Goal: Task Accomplishment & Management: Complete application form

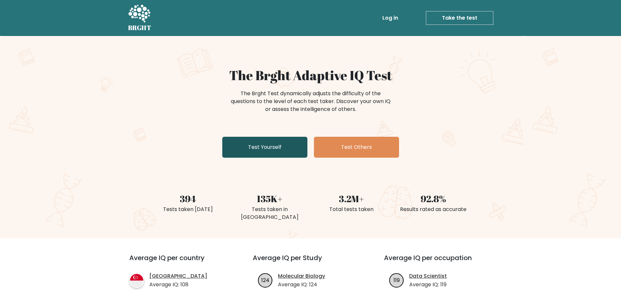
click at [267, 144] on link "Test Yourself" at bounding box center [264, 147] width 85 height 21
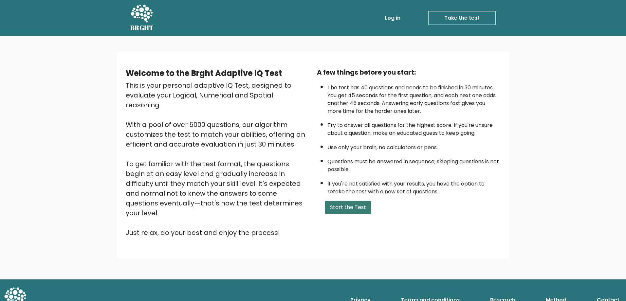
click at [353, 204] on button "Start the Test" at bounding box center [348, 207] width 46 height 13
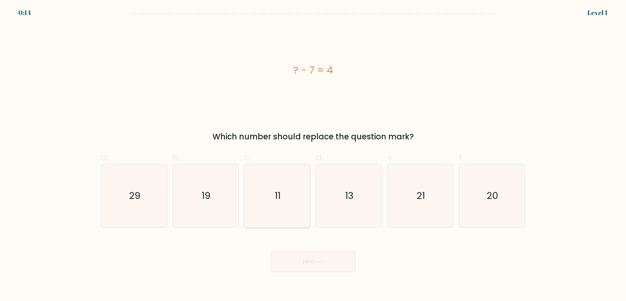
click at [285, 184] on icon "11" at bounding box center [277, 195] width 63 height 63
click at [313, 155] on input "c. 11" at bounding box center [313, 153] width 0 height 4
radio input "true"
click at [335, 258] on button "Next" at bounding box center [312, 261] width 85 height 21
click at [311, 267] on button "Next" at bounding box center [312, 261] width 85 height 21
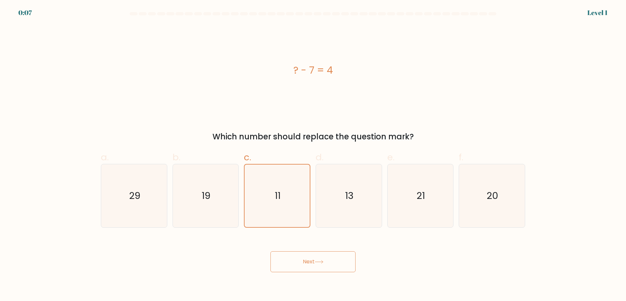
click at [313, 262] on button "Next" at bounding box center [312, 261] width 85 height 21
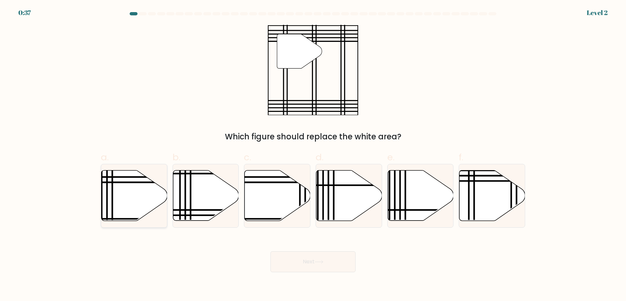
click at [133, 192] on icon at bounding box center [135, 196] width 66 height 50
click at [313, 155] on input "a." at bounding box center [313, 153] width 0 height 4
radio input "true"
click at [337, 260] on button "Next" at bounding box center [312, 261] width 85 height 21
click at [205, 226] on div at bounding box center [206, 196] width 66 height 64
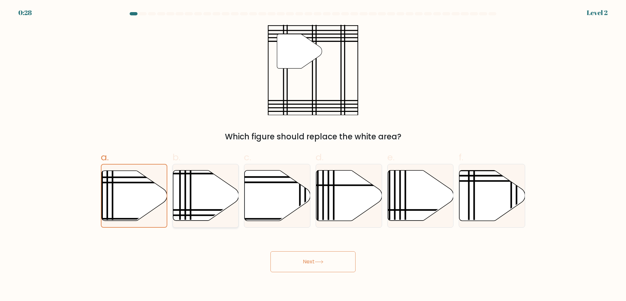
click at [313, 155] on input "b." at bounding box center [313, 153] width 0 height 4
radio input "true"
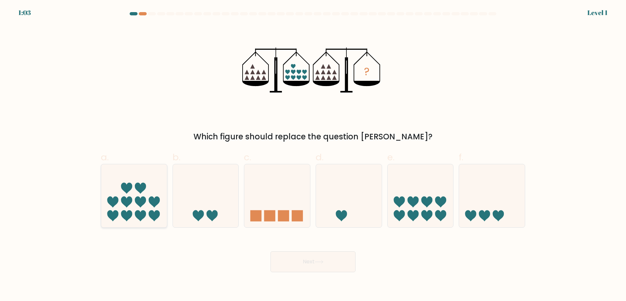
click at [130, 190] on icon at bounding box center [126, 188] width 11 height 11
click at [313, 155] on input "a." at bounding box center [313, 153] width 0 height 4
radio input "true"
click at [322, 264] on icon at bounding box center [319, 262] width 9 height 4
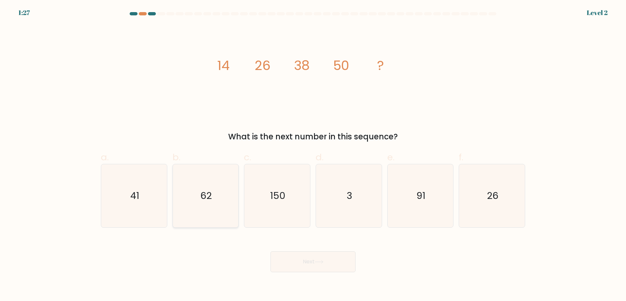
click at [215, 187] on icon "62" at bounding box center [205, 195] width 63 height 63
click at [313, 155] on input "b. 62" at bounding box center [313, 153] width 0 height 4
radio input "true"
click at [309, 258] on button "Next" at bounding box center [312, 261] width 85 height 21
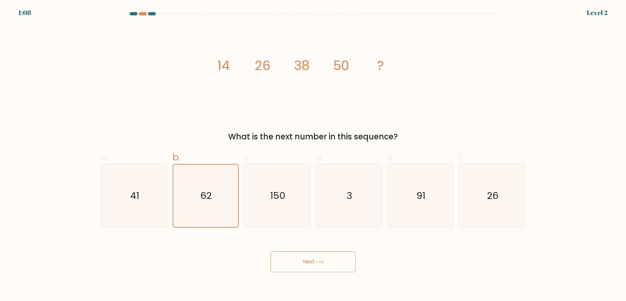
click at [327, 259] on button "Next" at bounding box center [312, 261] width 85 height 21
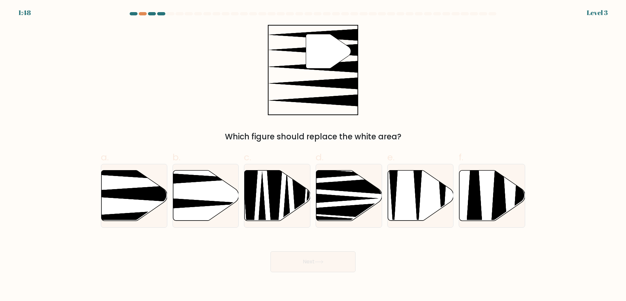
click at [471, 264] on div "Next" at bounding box center [313, 254] width 432 height 37
click at [148, 197] on icon at bounding box center [111, 193] width 131 height 17
click at [313, 155] on input "a." at bounding box center [313, 153] width 0 height 4
radio input "true"
click at [310, 267] on button "Next" at bounding box center [312, 261] width 85 height 21
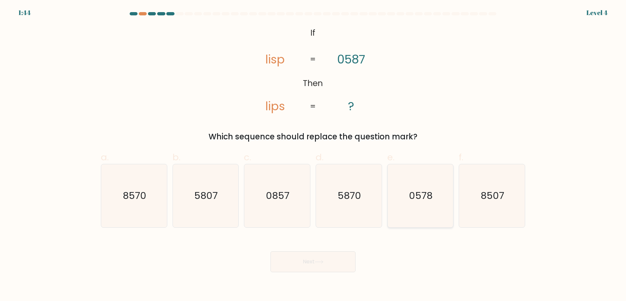
click at [436, 208] on icon "0578" at bounding box center [420, 195] width 63 height 63
click at [313, 155] on input "e. 0578" at bounding box center [313, 153] width 0 height 4
radio input "true"
click at [318, 263] on icon at bounding box center [319, 262] width 9 height 4
click at [318, 262] on icon at bounding box center [319, 262] width 9 height 4
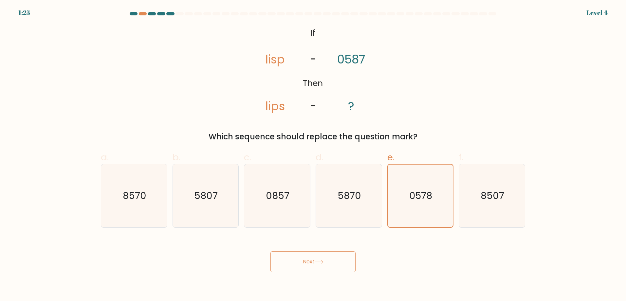
click at [301, 258] on button "Next" at bounding box center [312, 261] width 85 height 21
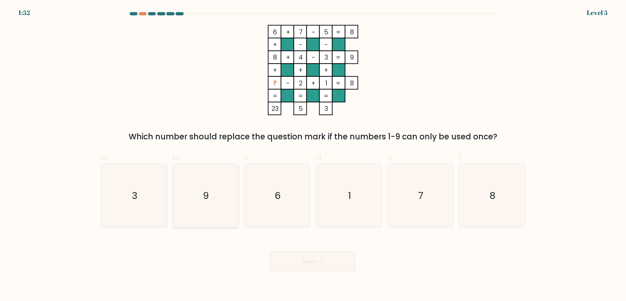
click at [204, 197] on text "9" at bounding box center [206, 196] width 6 height 13
click at [313, 155] on input "b. 9" at bounding box center [313, 153] width 0 height 4
radio input "true"
click at [329, 279] on body "1:51 Level 5" at bounding box center [313, 150] width 626 height 301
click at [323, 265] on button "Next" at bounding box center [312, 261] width 85 height 21
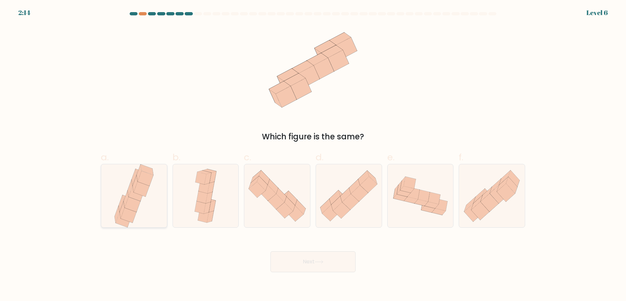
click at [148, 199] on icon at bounding box center [134, 195] width 43 height 63
click at [313, 155] on input "a." at bounding box center [313, 153] width 0 height 4
radio input "true"
click at [324, 287] on body "2:13 Level 6" at bounding box center [313, 150] width 626 height 301
click at [325, 265] on button "Next" at bounding box center [312, 261] width 85 height 21
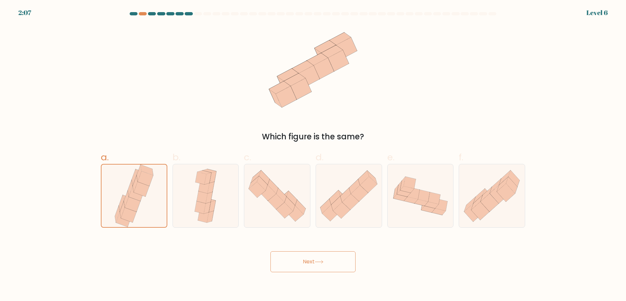
click at [316, 260] on icon at bounding box center [319, 262] width 9 height 4
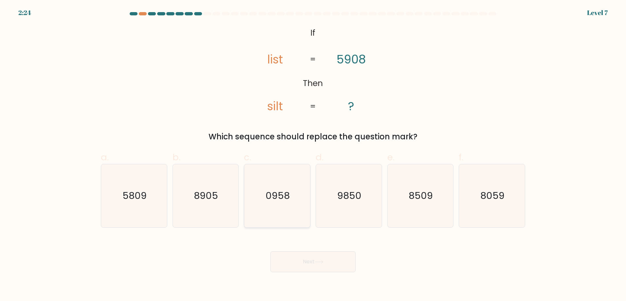
click at [284, 193] on text "0958" at bounding box center [278, 196] width 24 height 13
click at [313, 155] on input "c. 0958" at bounding box center [313, 153] width 0 height 4
radio input "true"
click at [315, 260] on button "Next" at bounding box center [312, 261] width 85 height 21
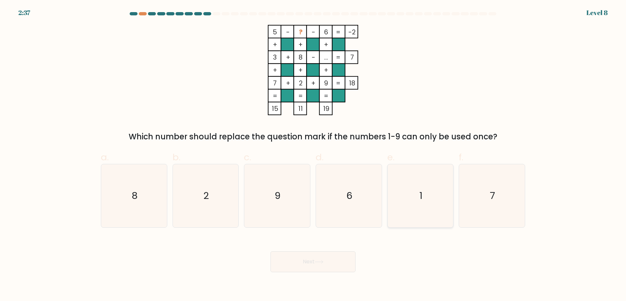
click at [416, 185] on icon "1" at bounding box center [420, 195] width 63 height 63
click at [313, 155] on input "e. 1" at bounding box center [313, 153] width 0 height 4
radio input "true"
click at [307, 269] on button "Next" at bounding box center [312, 261] width 85 height 21
click at [323, 259] on button "Next" at bounding box center [312, 261] width 85 height 21
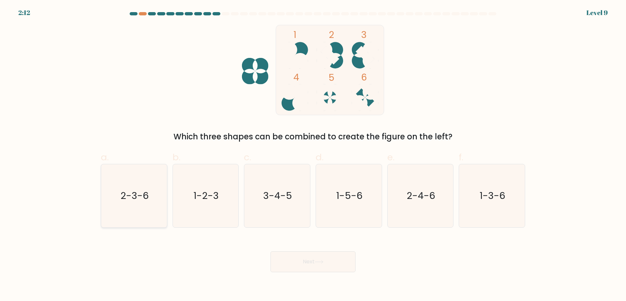
click at [157, 198] on icon "2-3-6" at bounding box center [133, 195] width 63 height 63
click at [313, 155] on input "a. 2-3-6" at bounding box center [313, 153] width 0 height 4
radio input "true"
click at [501, 205] on icon "1-3-6" at bounding box center [491, 195] width 63 height 63
click at [313, 155] on input "f. 1-3-6" at bounding box center [313, 153] width 0 height 4
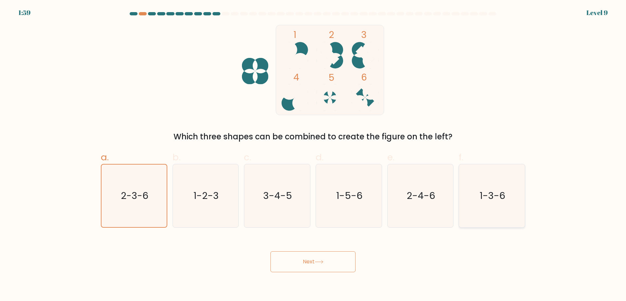
radio input "true"
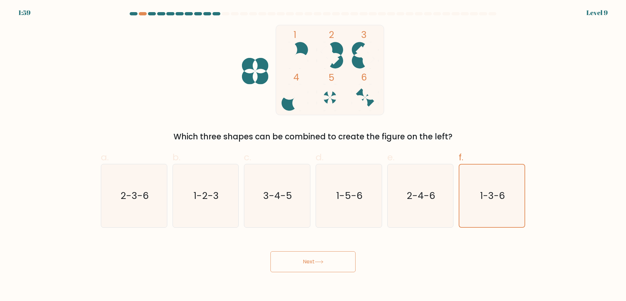
click at [332, 263] on button "Next" at bounding box center [312, 261] width 85 height 21
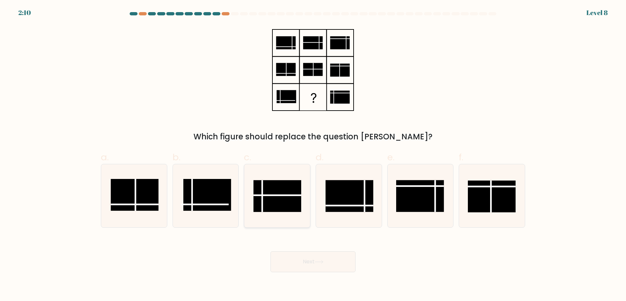
click at [268, 201] on rect at bounding box center [277, 196] width 48 height 32
click at [313, 155] on input "c." at bounding box center [313, 153] width 0 height 4
radio input "true"
click at [305, 263] on button "Next" at bounding box center [312, 261] width 85 height 21
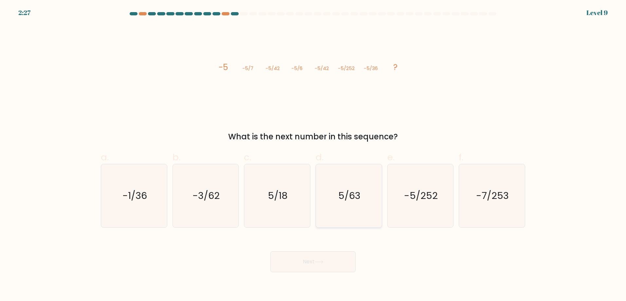
click at [353, 198] on text "5/63" at bounding box center [349, 196] width 22 height 13
click at [313, 155] on input "d. 5/63" at bounding box center [313, 153] width 0 height 4
radio input "true"
click at [397, 209] on icon "-5/252" at bounding box center [420, 195] width 63 height 63
click at [313, 155] on input "e. -5/252" at bounding box center [313, 153] width 0 height 4
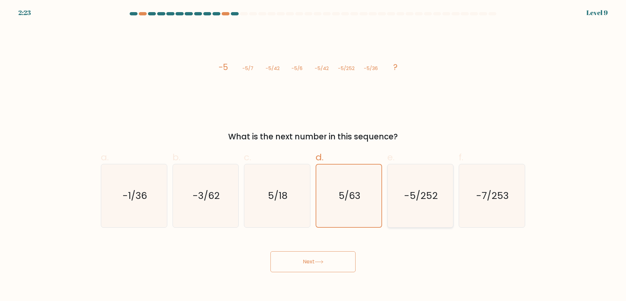
radio input "true"
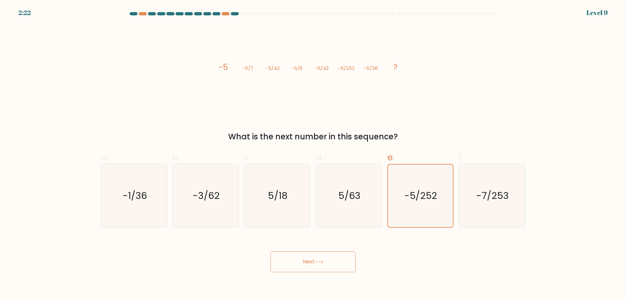
click at [321, 261] on icon at bounding box center [319, 262] width 9 height 4
click at [320, 263] on icon at bounding box center [319, 262] width 9 height 4
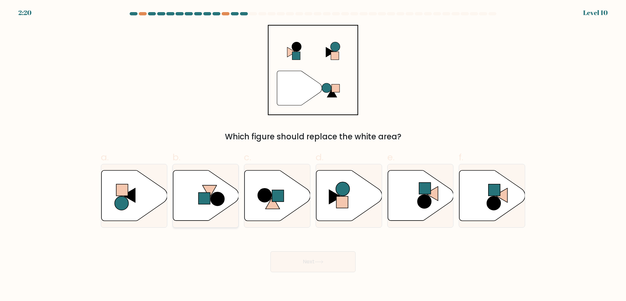
click at [204, 185] on icon at bounding box center [206, 196] width 66 height 50
click at [313, 155] on input "b." at bounding box center [313, 153] width 0 height 4
radio input "true"
click at [312, 260] on button "Next" at bounding box center [312, 261] width 85 height 21
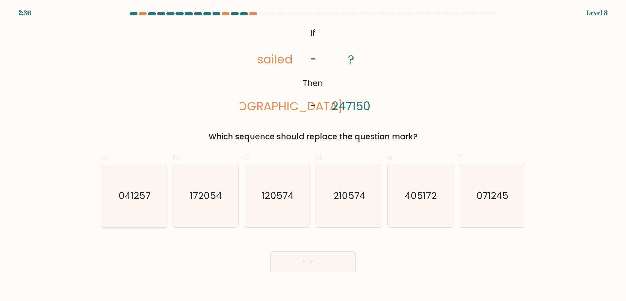
click at [134, 192] on text "041257" at bounding box center [135, 196] width 32 height 13
click at [313, 155] on input "a. 041257" at bounding box center [313, 153] width 0 height 4
radio input "true"
click at [327, 262] on button "Next" at bounding box center [312, 261] width 85 height 21
click at [314, 261] on button "Next" at bounding box center [312, 261] width 85 height 21
